Goal: Information Seeking & Learning: Learn about a topic

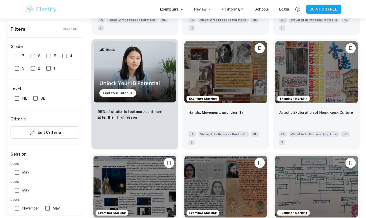
scroll to position [325, 0]
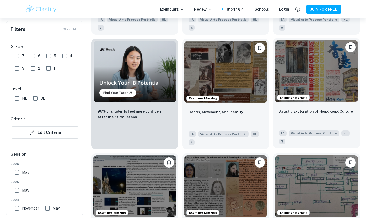
click at [327, 78] on img at bounding box center [316, 71] width 83 height 62
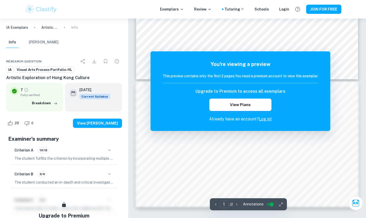
scroll to position [93, 0]
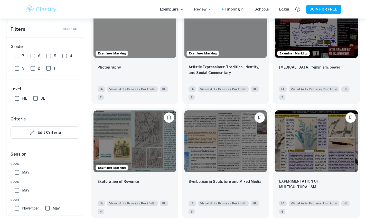
scroll to position [640, 0]
